Goal: Task Accomplishment & Management: Use online tool/utility

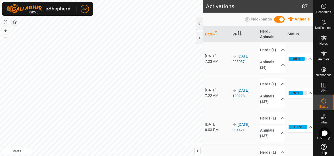
scroll to position [158, 0]
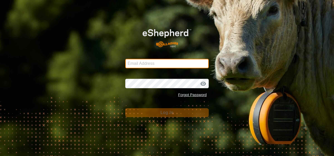
type input "[EMAIL_ADDRESS][DOMAIN_NAME]"
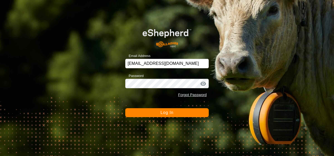
click at [165, 113] on span "Log In" at bounding box center [167, 112] width 13 height 4
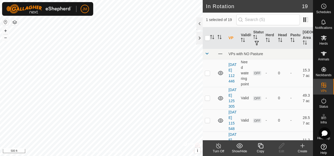
checkbox input "true"
checkbox input "false"
click at [284, 144] on icon at bounding box center [281, 146] width 7 height 6
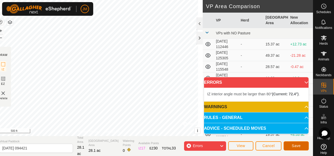
click at [301, 146] on button "Save" at bounding box center [296, 145] width 25 height 9
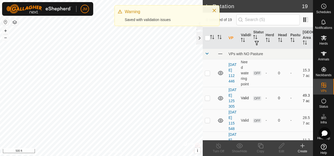
checkbox input "true"
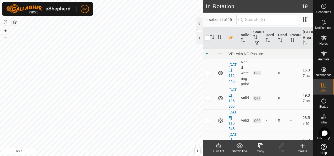
checkbox input "true"
checkbox input "false"
click at [281, 147] on icon at bounding box center [281, 146] width 7 height 6
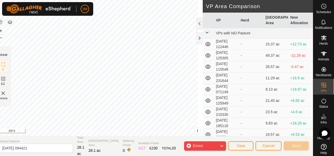
click at [192, 122] on div "Privacy Policy Contact Us IZ interior angle must be larger than 80° (Current: 7…" at bounding box center [99, 68] width 208 height 136
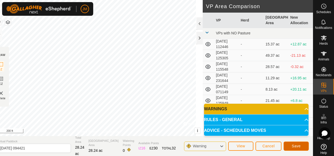
click at [294, 147] on span "Save" at bounding box center [296, 146] width 9 height 4
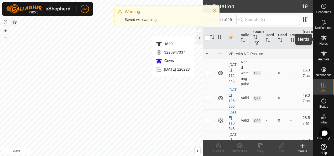
click at [324, 39] on icon at bounding box center [324, 38] width 6 height 6
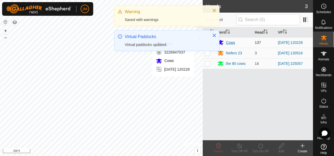
click at [234, 43] on div "Cows" at bounding box center [230, 43] width 9 height 6
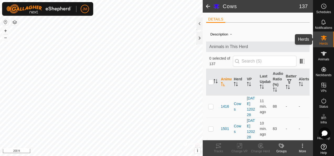
click at [322, 40] on icon at bounding box center [324, 38] width 6 height 6
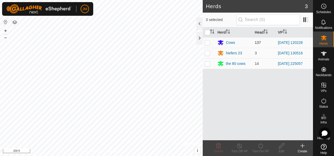
click at [205, 42] on p-checkbox at bounding box center [207, 42] width 5 height 4
checkbox input "true"
click at [262, 146] on icon at bounding box center [260, 146] width 7 height 6
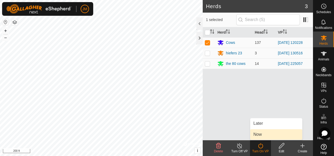
click at [266, 138] on link "Now" at bounding box center [276, 134] width 52 height 11
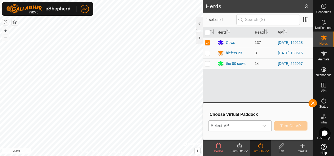
click at [270, 126] on div "dropdown trigger" at bounding box center [264, 126] width 11 height 11
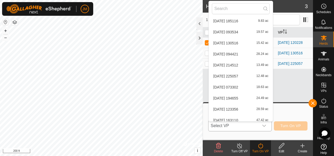
scroll to position [94, 0]
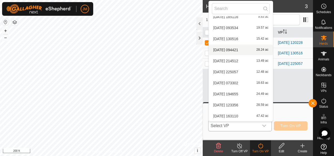
click at [228, 48] on li "[DATE] 094421 28.24 ac" at bounding box center [241, 50] width 64 height 11
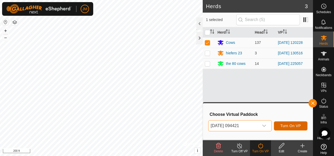
click at [289, 124] on span "Turn On VP" at bounding box center [291, 126] width 20 height 4
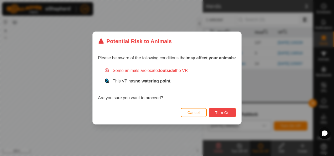
click at [226, 111] on span "Turn On" at bounding box center [222, 113] width 14 height 4
